Goal: Download file/media

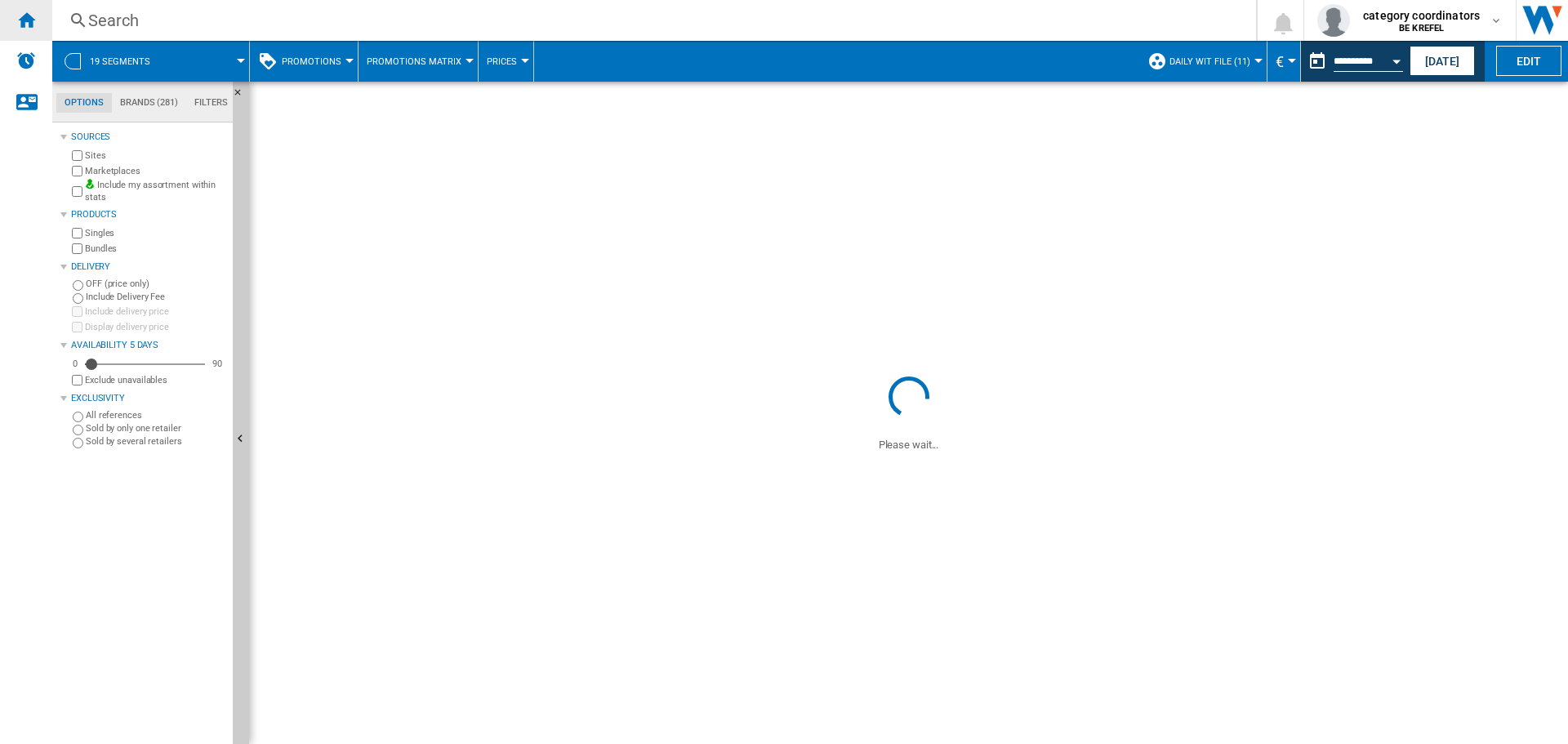
click at [27, 19] on ng-md-icon "Home" at bounding box center [26, 19] width 19 height 19
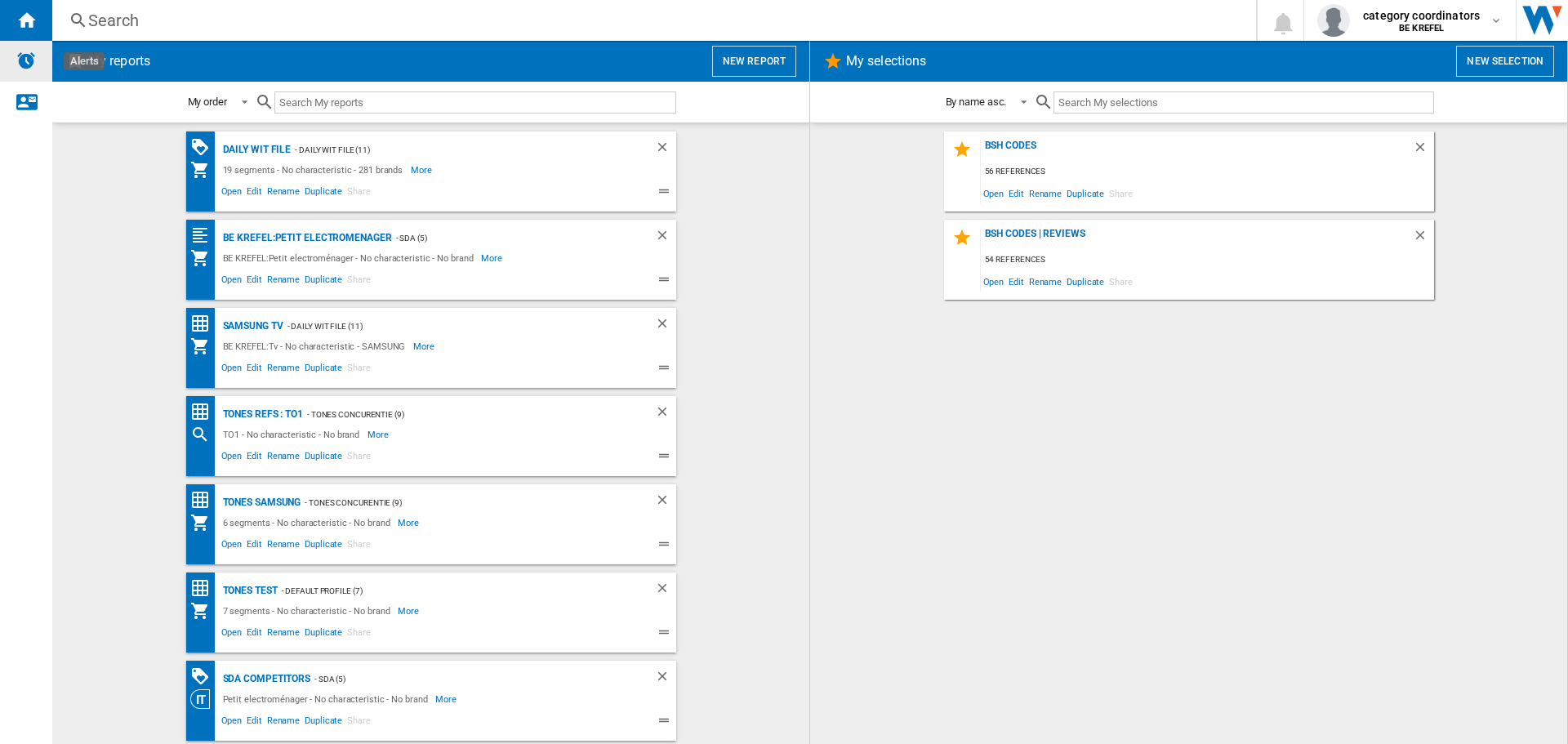
click at [33, 64] on img "Alerts" at bounding box center [26, 60] width 19 height 19
click at [255, 137] on div "Daily WIT file - Daily WIT File (11) 19 segments - No characteristic - 281 bran…" at bounding box center [431, 171] width 490 height 80
click at [248, 148] on div "Daily WIT file" at bounding box center [255, 150] width 73 height 20
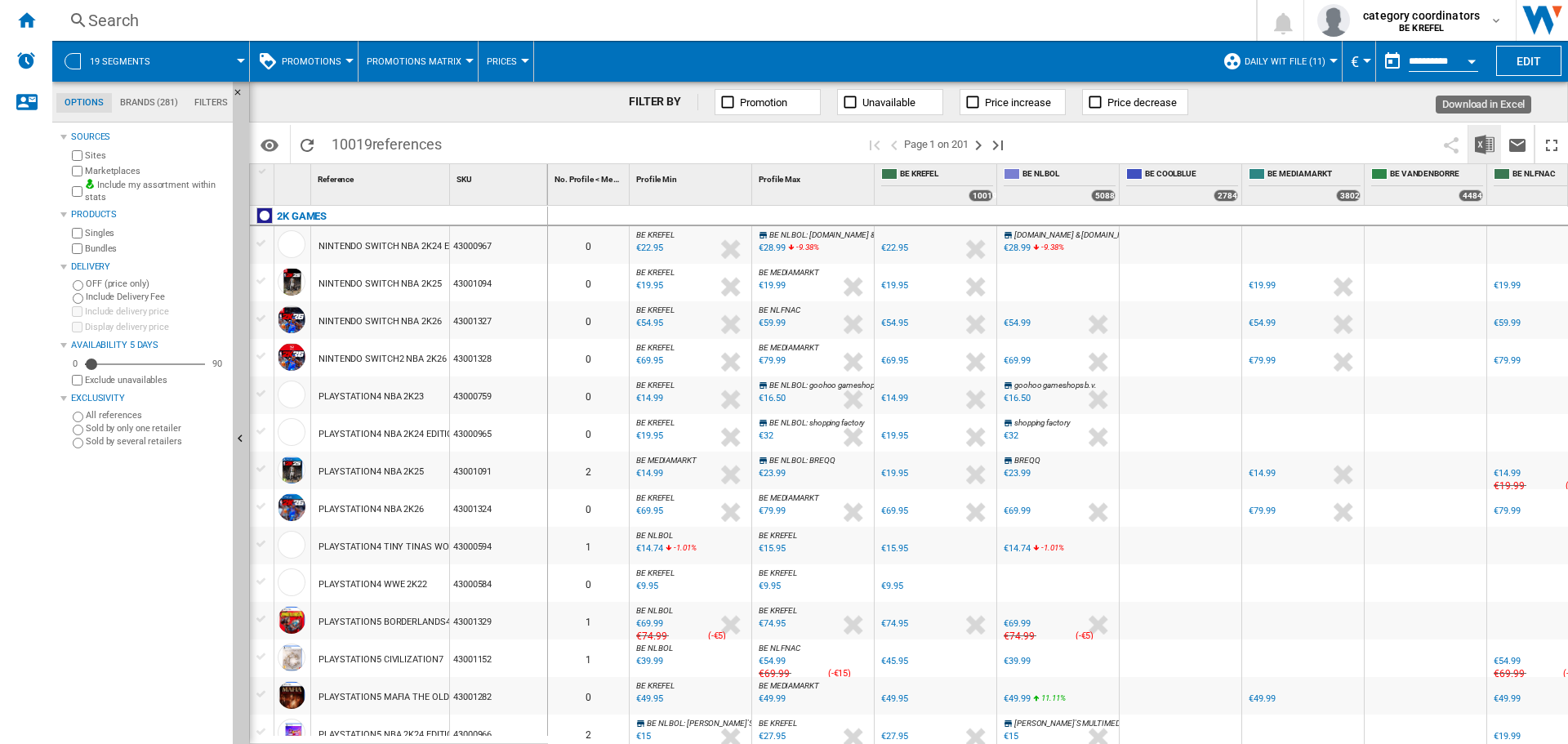
click at [1486, 139] on img "Download in Excel" at bounding box center [1484, 145] width 19 height 19
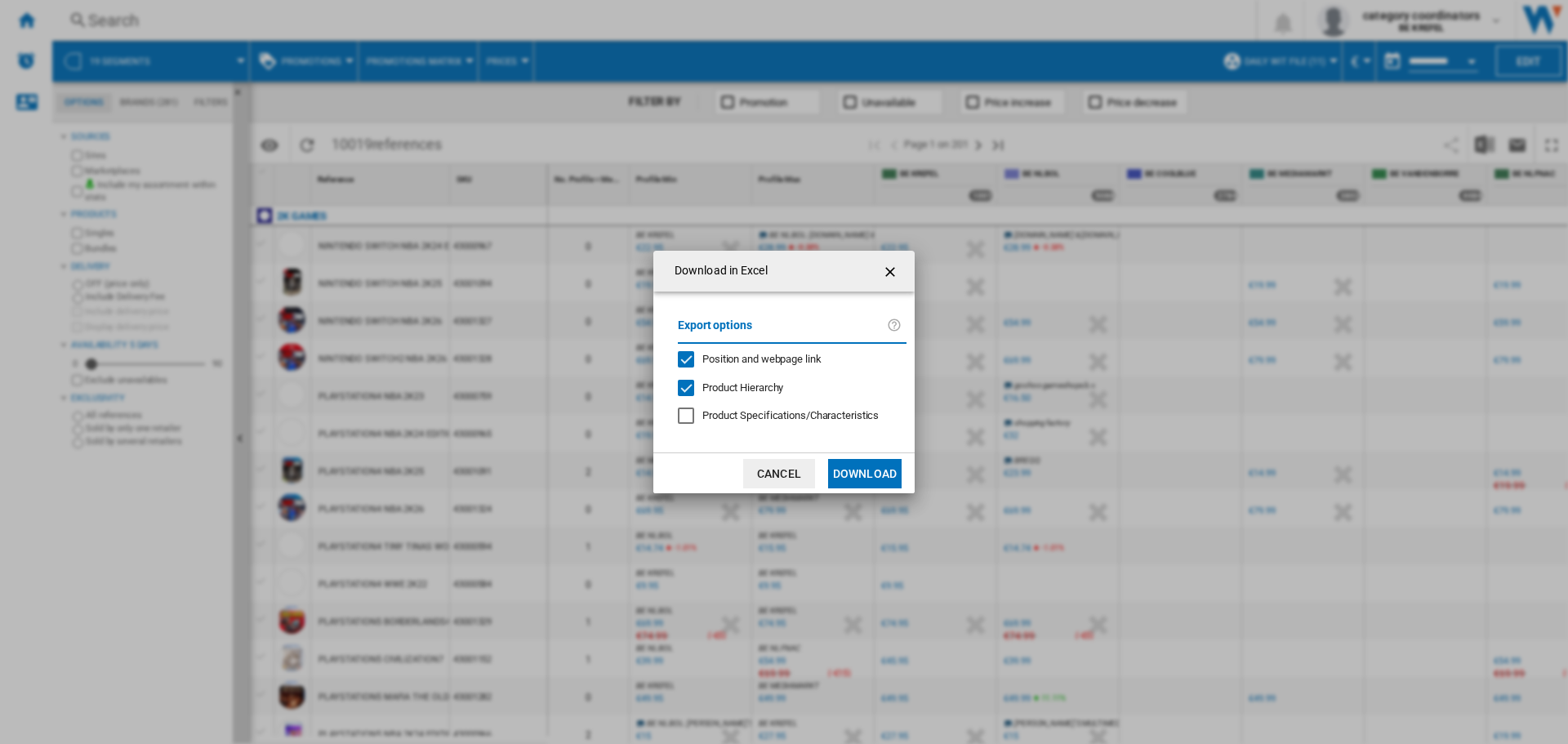
click at [852, 470] on button "Download" at bounding box center [865, 474] width 74 height 29
